Goal: Task Accomplishment & Management: Complete application form

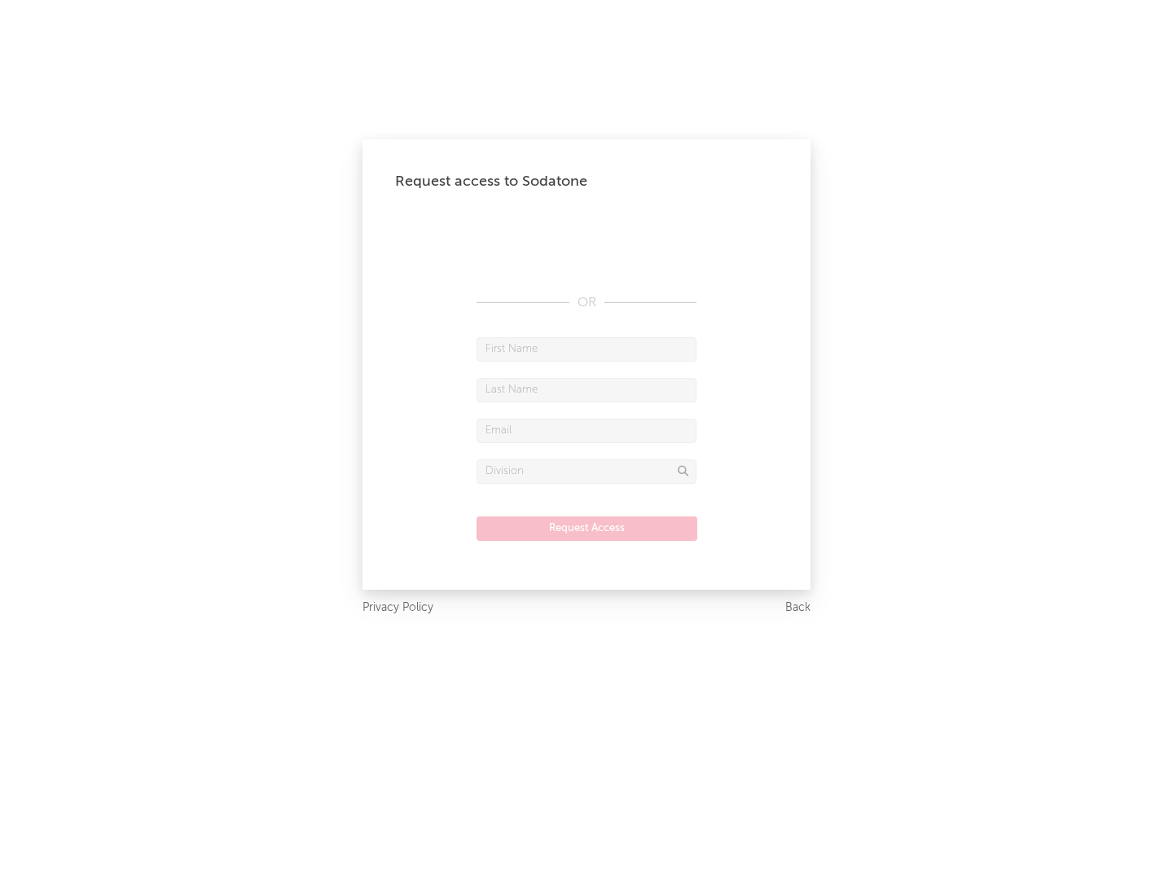
click at [587, 349] on input "text" at bounding box center [587, 349] width 220 height 24
type input "[PERSON_NAME]"
click at [587, 389] on input "text" at bounding box center [587, 390] width 220 height 24
type input "[PERSON_NAME]"
click at [587, 430] on input "text" at bounding box center [587, 431] width 220 height 24
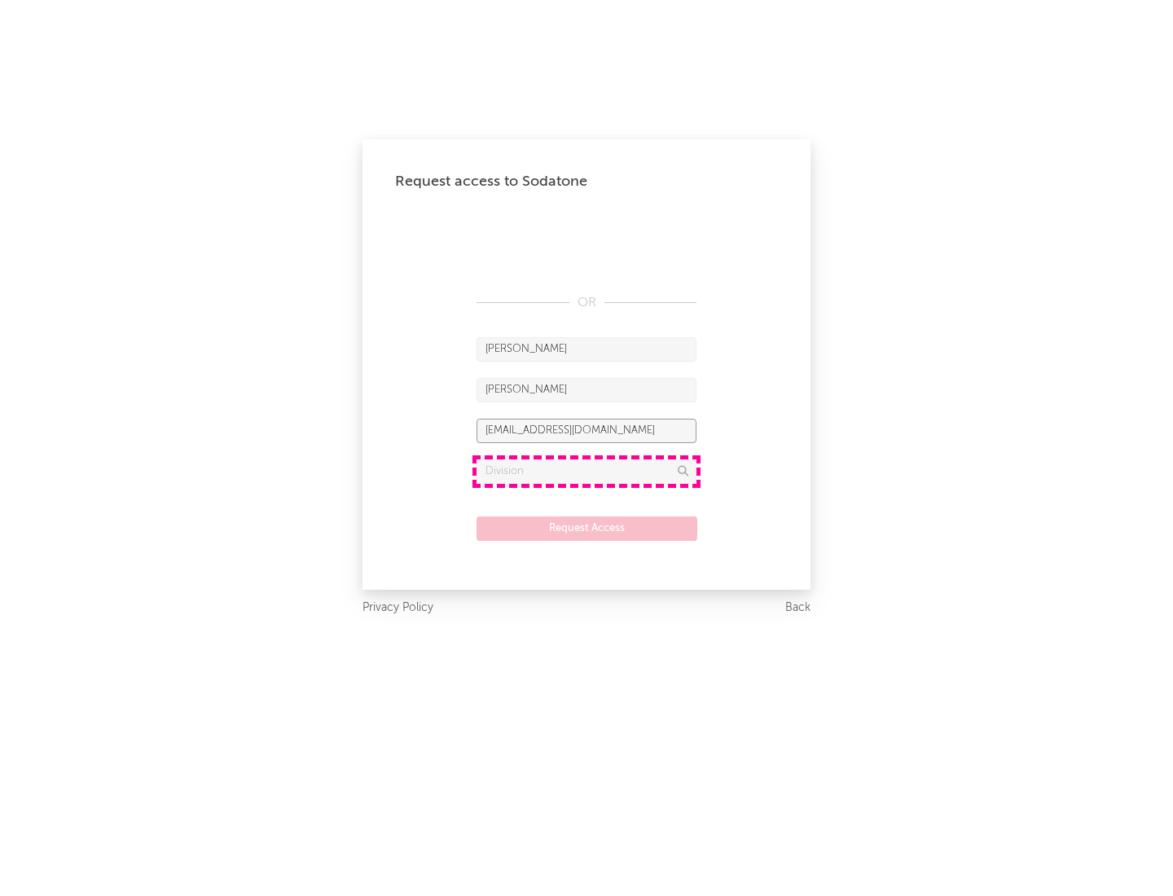
type input "[EMAIL_ADDRESS][DOMAIN_NAME]"
click at [587, 471] on input "text" at bounding box center [587, 472] width 220 height 24
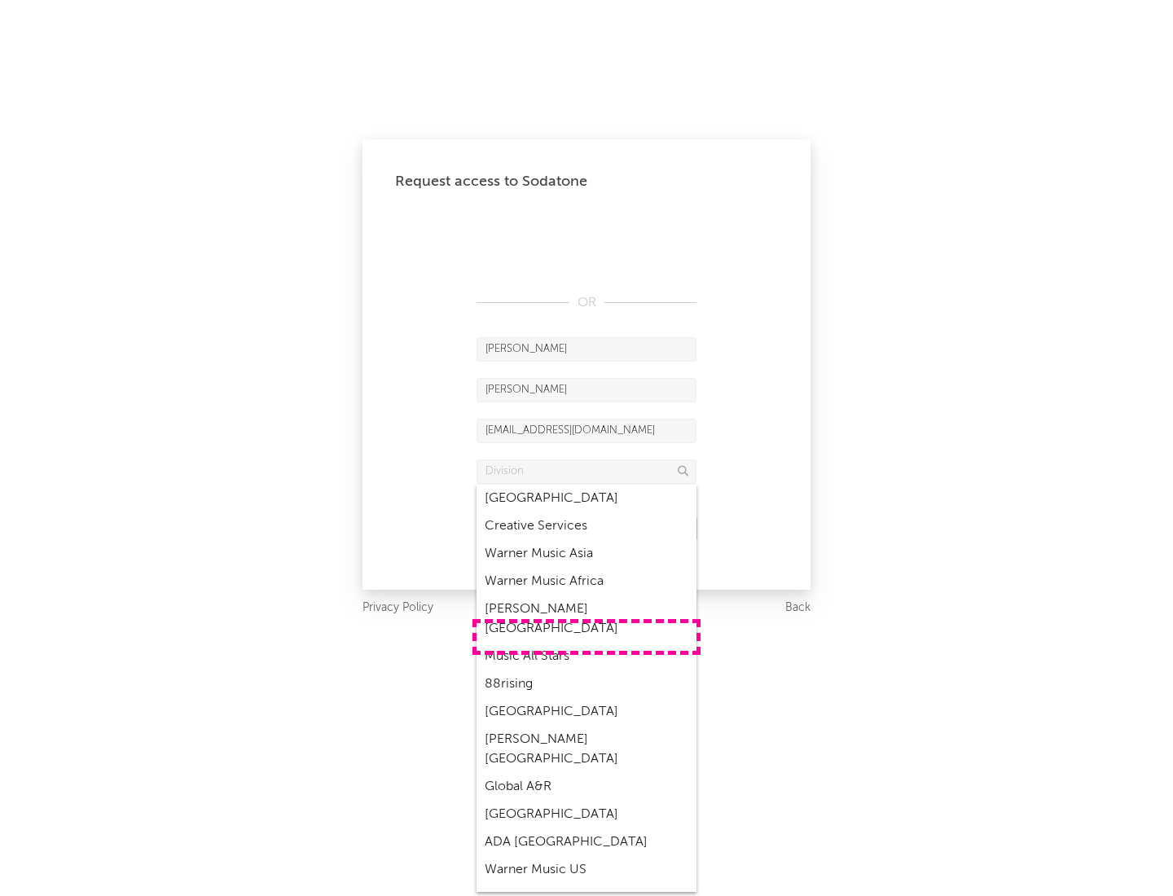
click at [587, 643] on div "Music All Stars" at bounding box center [587, 657] width 220 height 28
type input "Music All Stars"
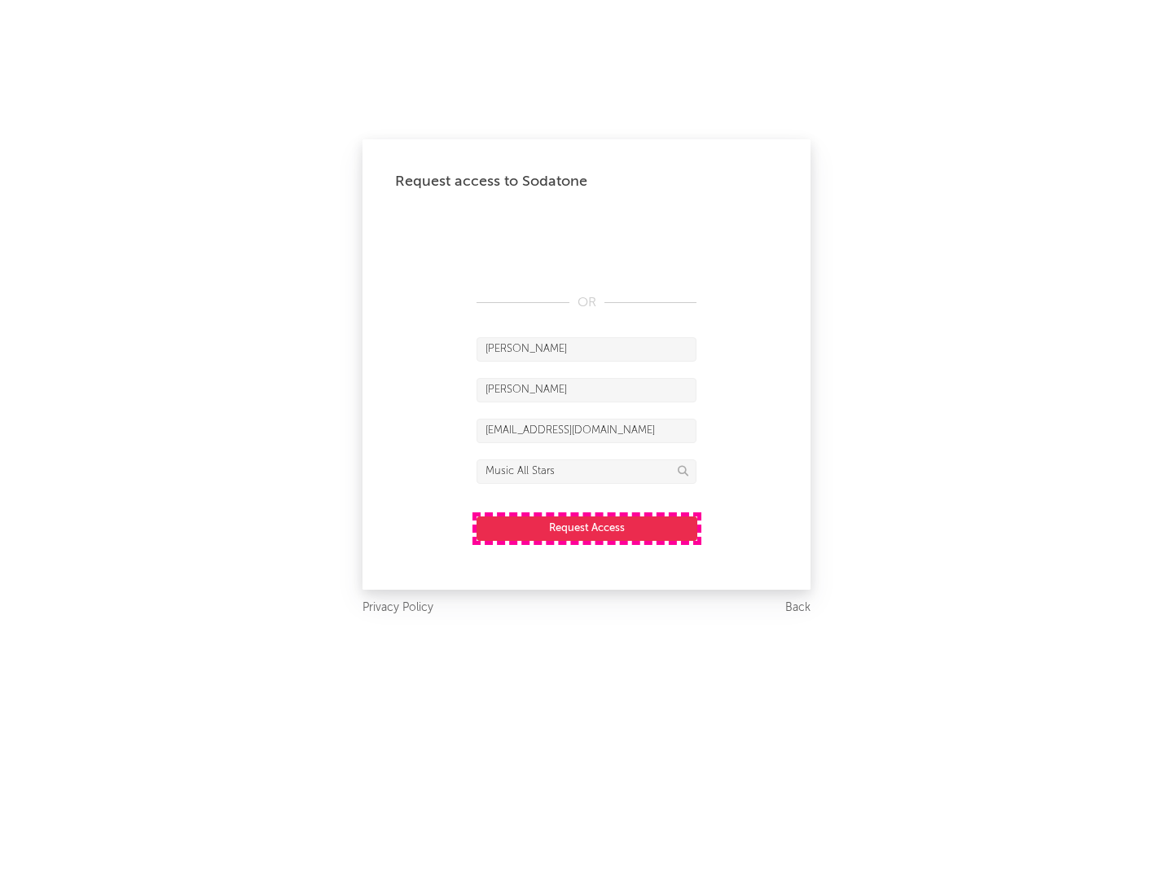
click at [587, 528] on button "Request Access" at bounding box center [587, 529] width 221 height 24
